Goal: Task Accomplishment & Management: Use online tool/utility

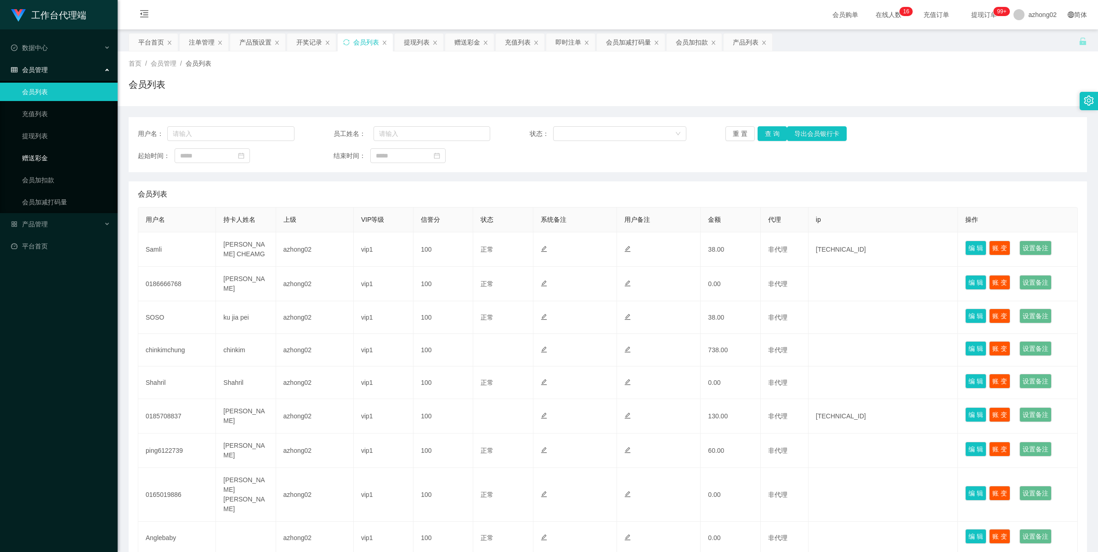
click at [44, 157] on link "赠送彩金" at bounding box center [66, 158] width 88 height 18
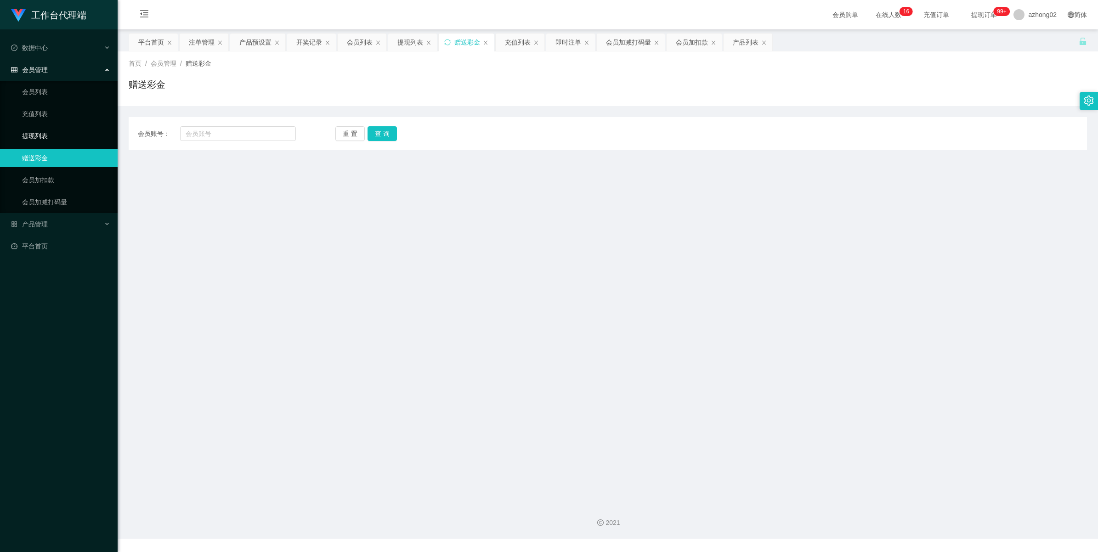
click at [38, 138] on link "提现列表" at bounding box center [66, 136] width 88 height 18
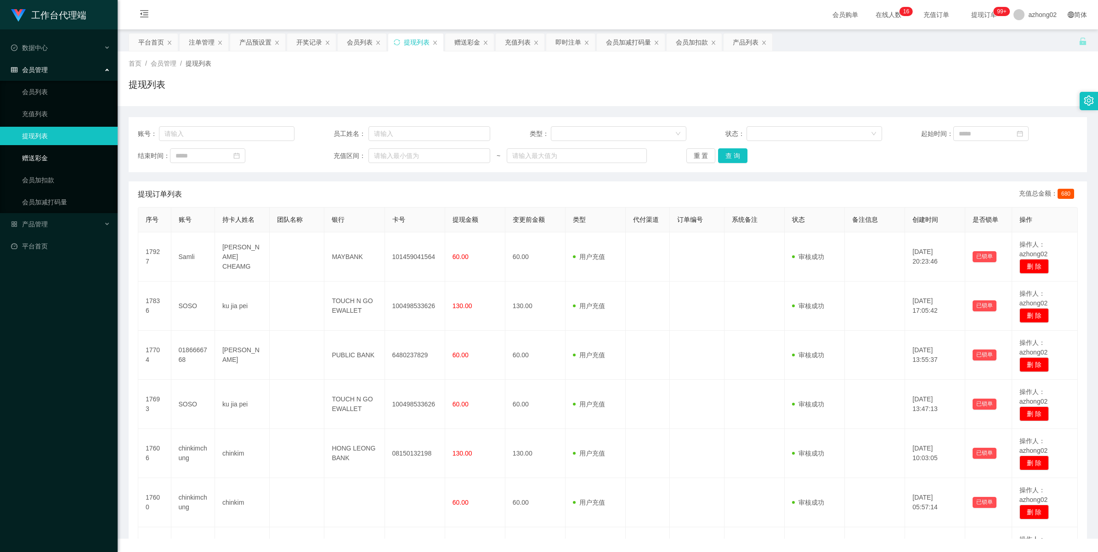
drag, startPoint x: 38, startPoint y: 158, endPoint x: 87, endPoint y: 168, distance: 50.3
click at [38, 158] on link "赠送彩金" at bounding box center [66, 158] width 88 height 18
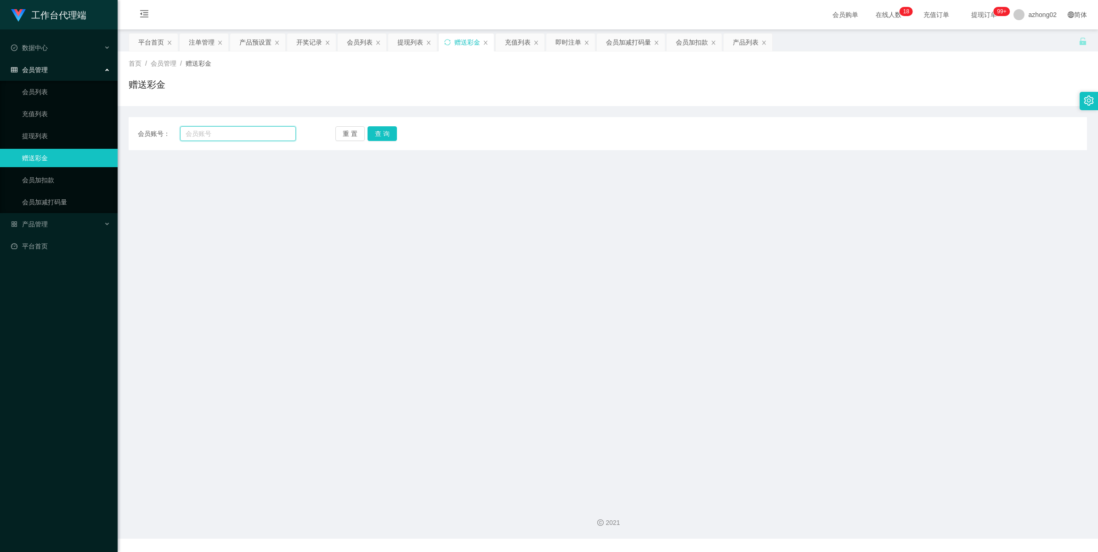
click at [230, 132] on input "text" at bounding box center [238, 133] width 116 height 15
paste input "6122739"
type input "6122739"
click at [385, 135] on button "查 询" at bounding box center [381, 133] width 29 height 15
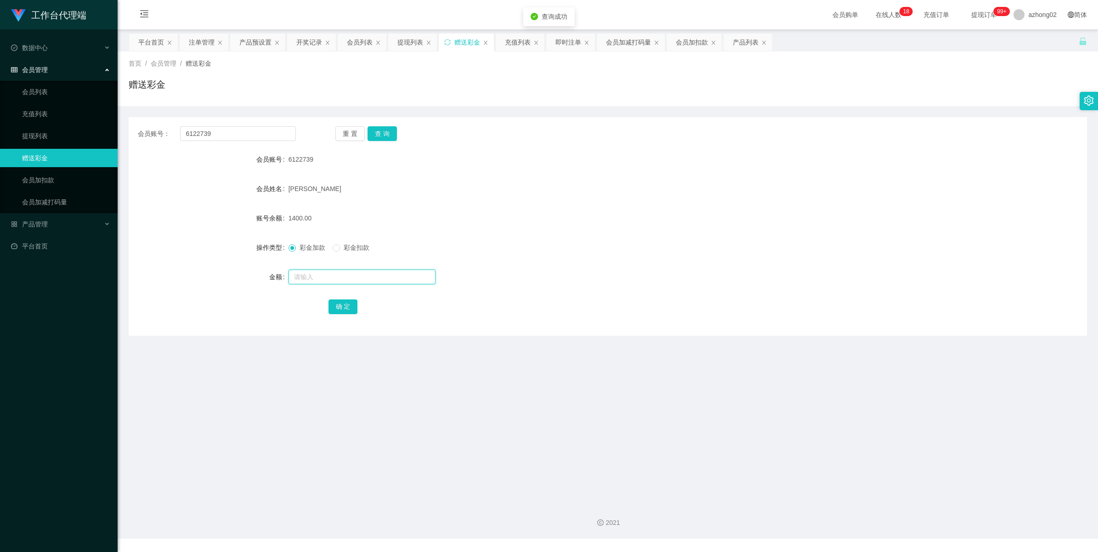
click at [311, 274] on input "text" at bounding box center [361, 277] width 147 height 15
type input "38"
click at [337, 309] on button "确 定" at bounding box center [342, 306] width 29 height 15
